Goal: Information Seeking & Learning: Find specific fact

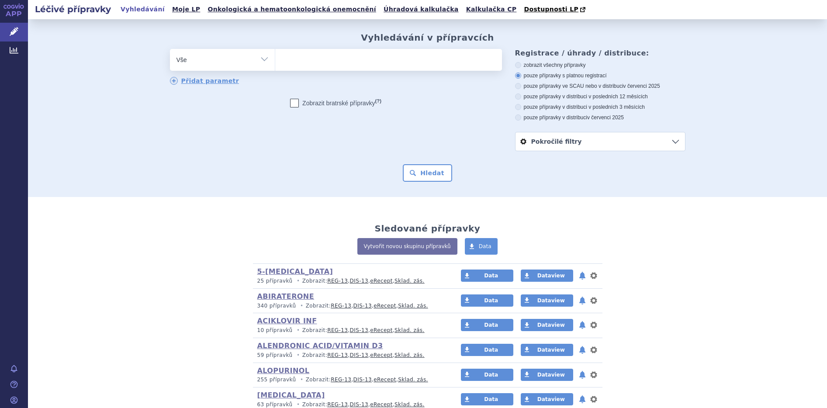
click at [261, 62] on select "Vše Přípravek/SUKL kód MAH VPOIS ATC/Aktivní látka Léková forma Síla" at bounding box center [222, 59] width 105 height 20
select select "filter-atc-group"
click at [170, 49] on select "Vše Přípravek/SUKL kód MAH VPOIS ATC/Aktivní látka Léková forma Síla" at bounding box center [222, 59] width 105 height 20
click at [324, 62] on ul at bounding box center [388, 58] width 227 height 18
click at [275, 62] on select at bounding box center [275, 59] width 0 height 22
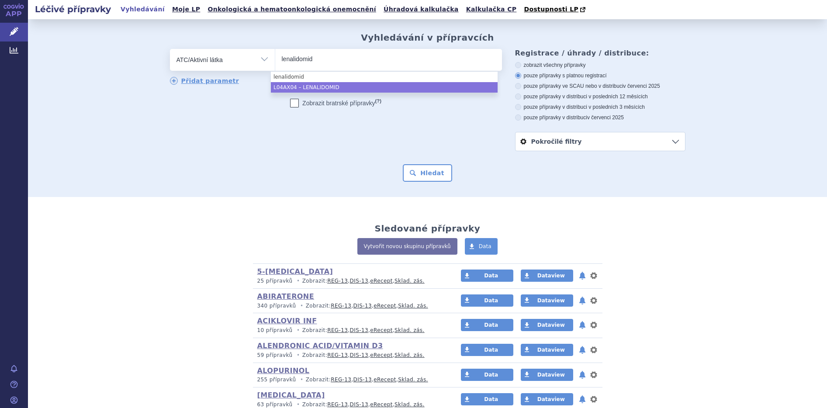
type input "lenalidomid"
select select "L04AX04"
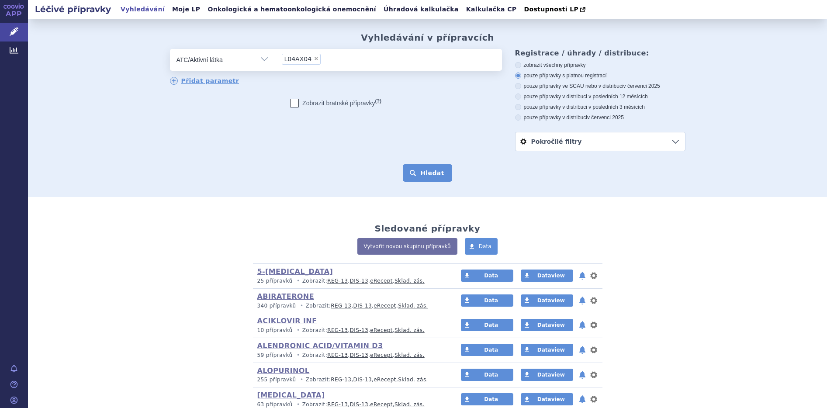
click at [423, 174] on button "Hledat" at bounding box center [427, 172] width 49 height 17
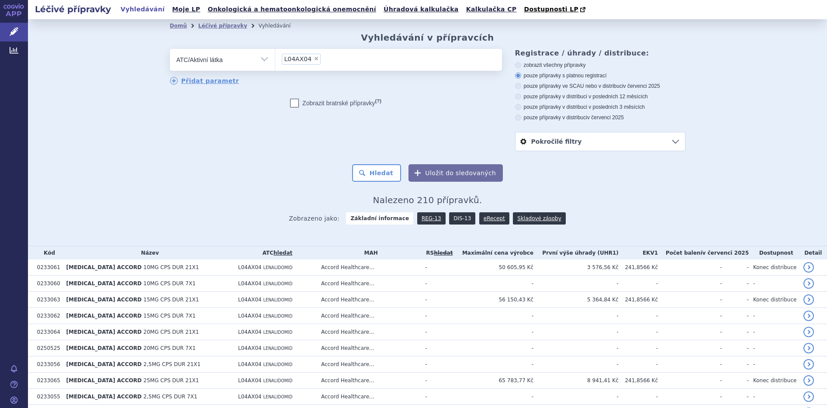
click at [449, 219] on link "DIS-13" at bounding box center [462, 218] width 26 height 12
